Goal: Task Accomplishment & Management: Complete application form

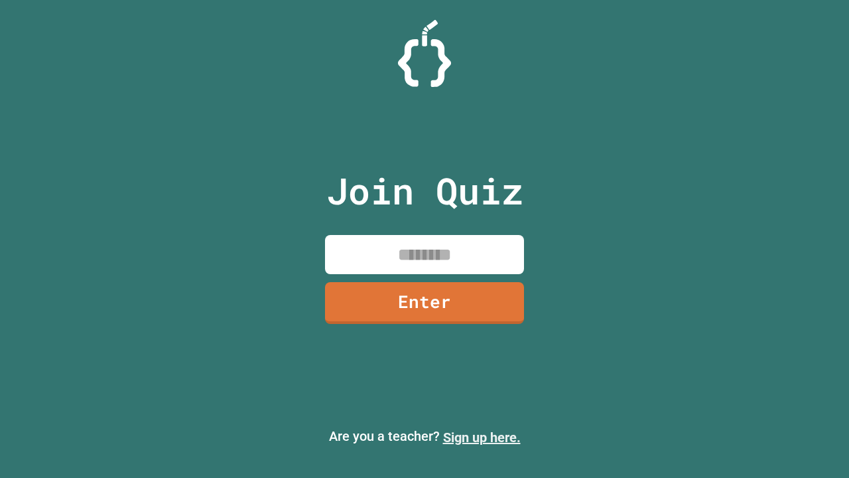
click at [482, 437] on link "Sign up here." at bounding box center [482, 437] width 78 height 16
